Goal: Check status

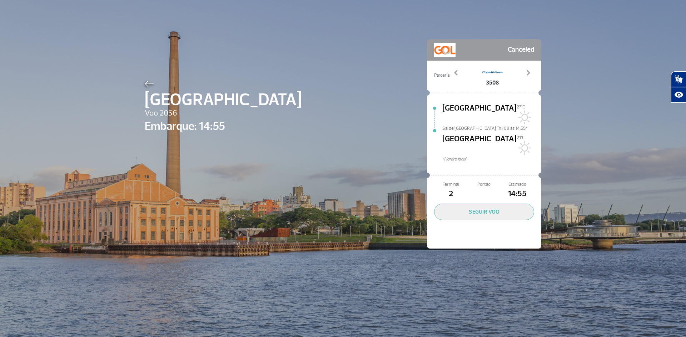
click at [145, 83] on img at bounding box center [149, 84] width 9 height 6
click at [197, 101] on span "[GEOGRAPHIC_DATA]" at bounding box center [223, 100] width 157 height 26
drag, startPoint x: 147, startPoint y: 109, endPoint x: 148, endPoint y: 95, distance: 13.9
click at [147, 108] on span "Voo 2056" at bounding box center [223, 113] width 157 height 12
click at [148, 85] on img at bounding box center [149, 84] width 9 height 6
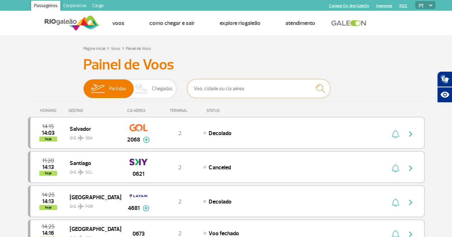
click at [197, 87] on input "text" at bounding box center [258, 88] width 143 height 19
type input "porto alegre"
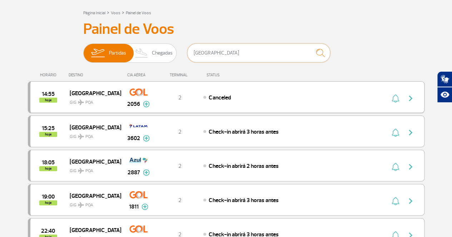
scroll to position [71, 0]
